Goal: Task Accomplishment & Management: Manage account settings

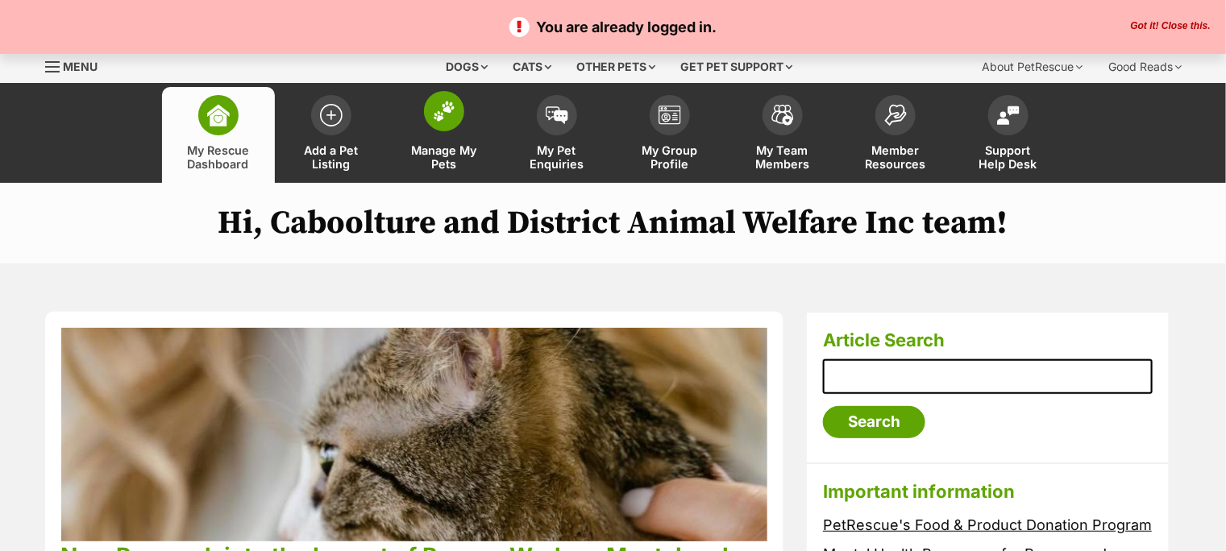
click at [445, 112] on img at bounding box center [444, 111] width 23 height 21
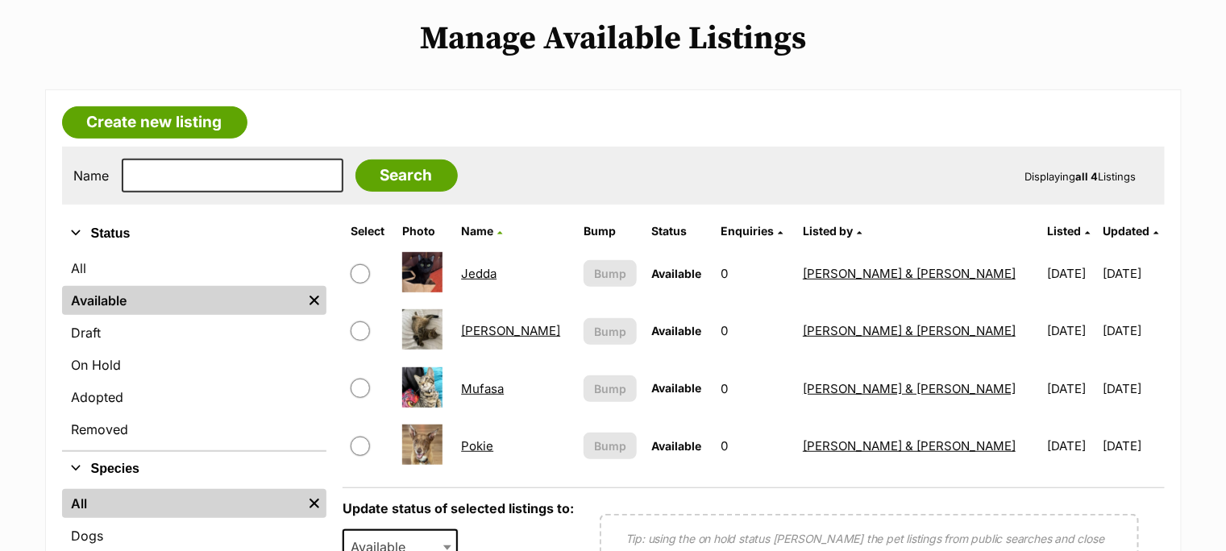
scroll to position [268, 0]
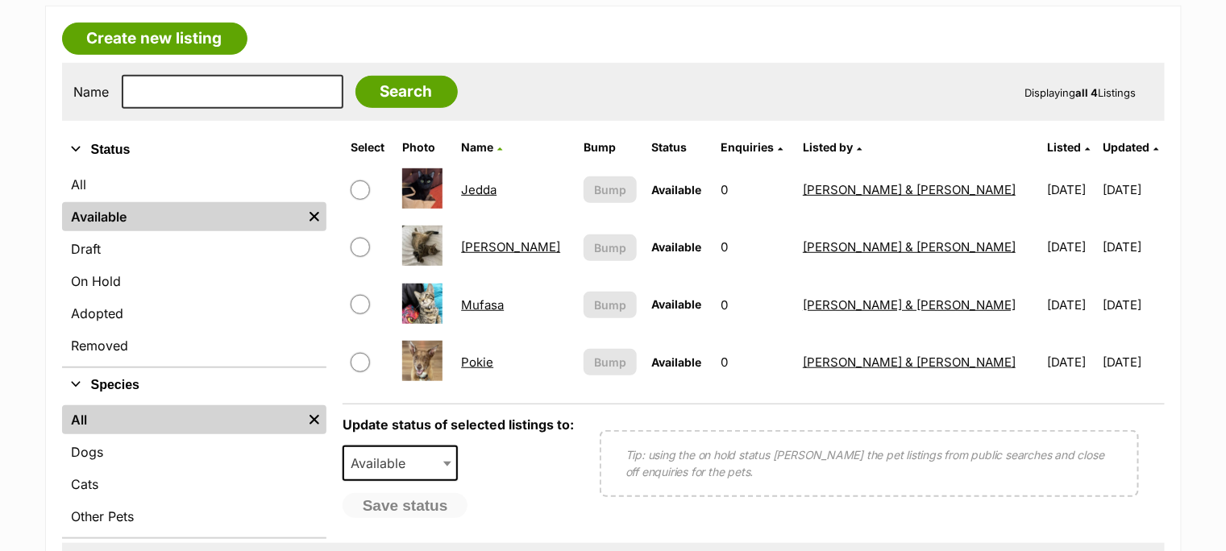
click at [493, 355] on link "Pokie" at bounding box center [477, 362] width 32 height 15
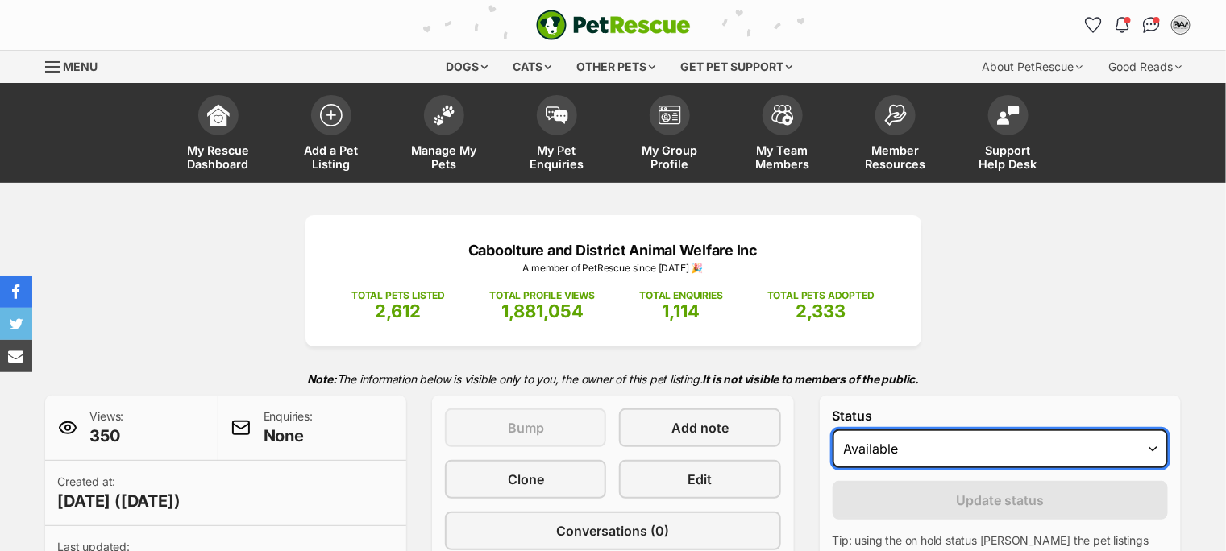
click at [1020, 439] on select "Draft Available On hold Adopted" at bounding box center [1001, 449] width 336 height 39
select select "rehomed"
click at [833, 430] on select "Draft Available On hold Adopted" at bounding box center [1001, 449] width 336 height 39
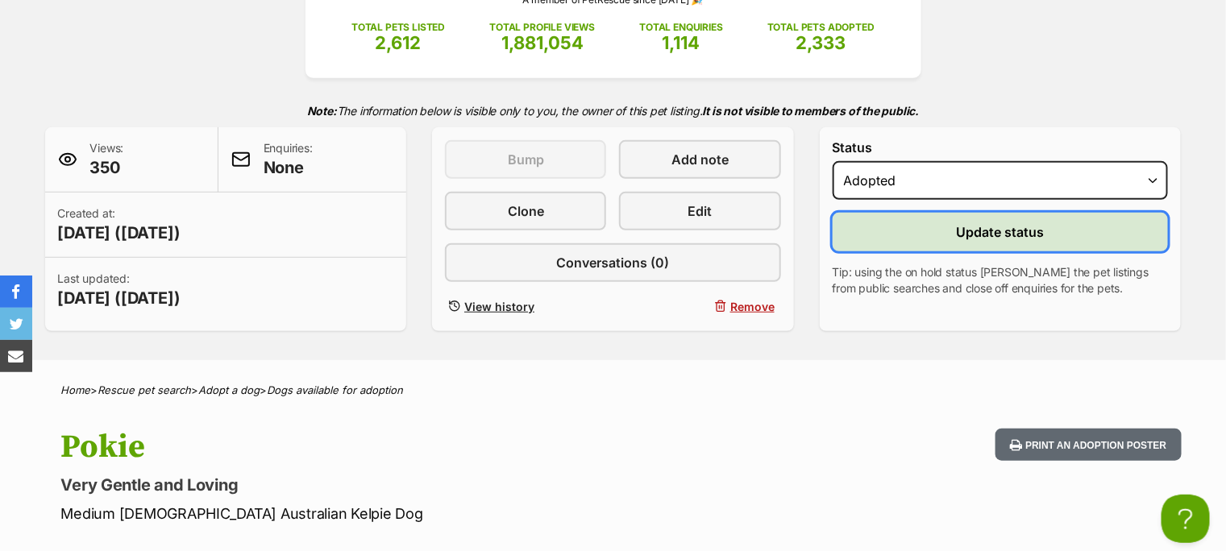
click at [1024, 228] on span "Update status" at bounding box center [1001, 231] width 88 height 19
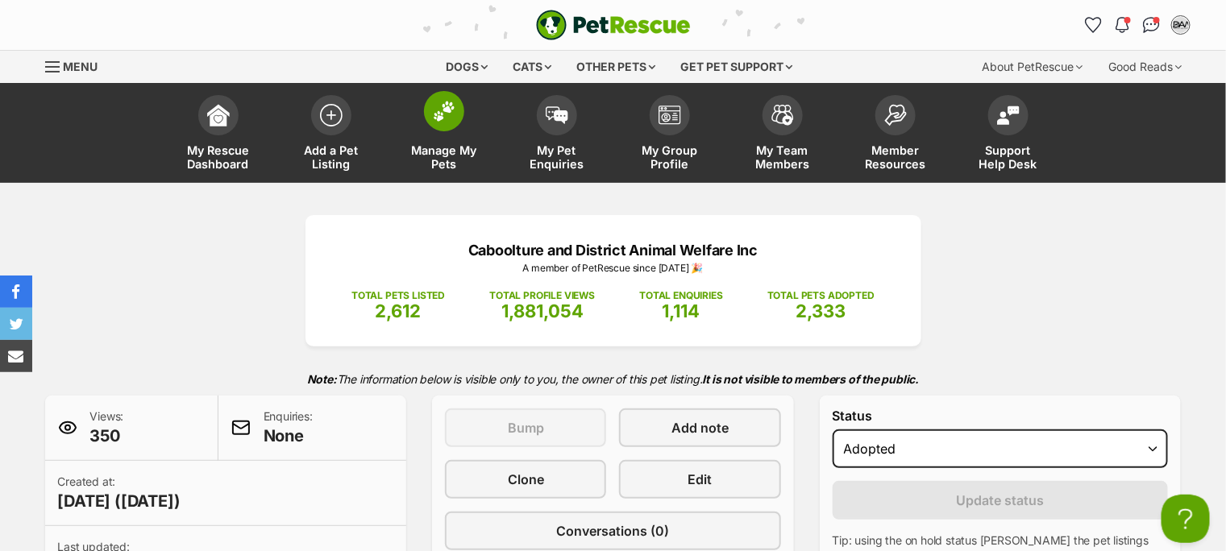
click at [441, 110] on img at bounding box center [444, 111] width 23 height 21
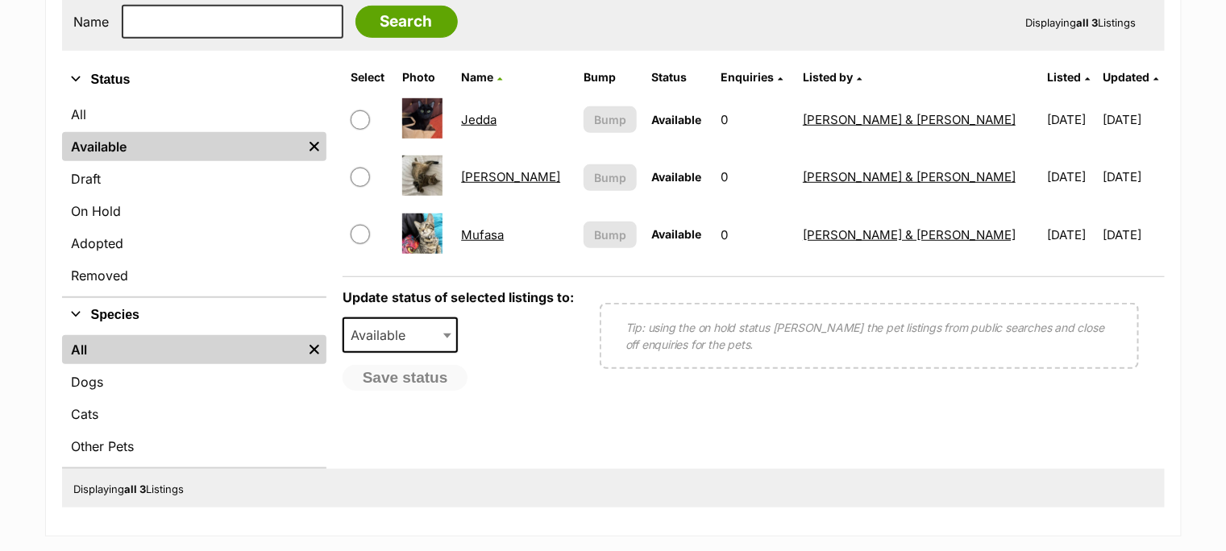
scroll to position [358, 0]
